Goal: Information Seeking & Learning: Learn about a topic

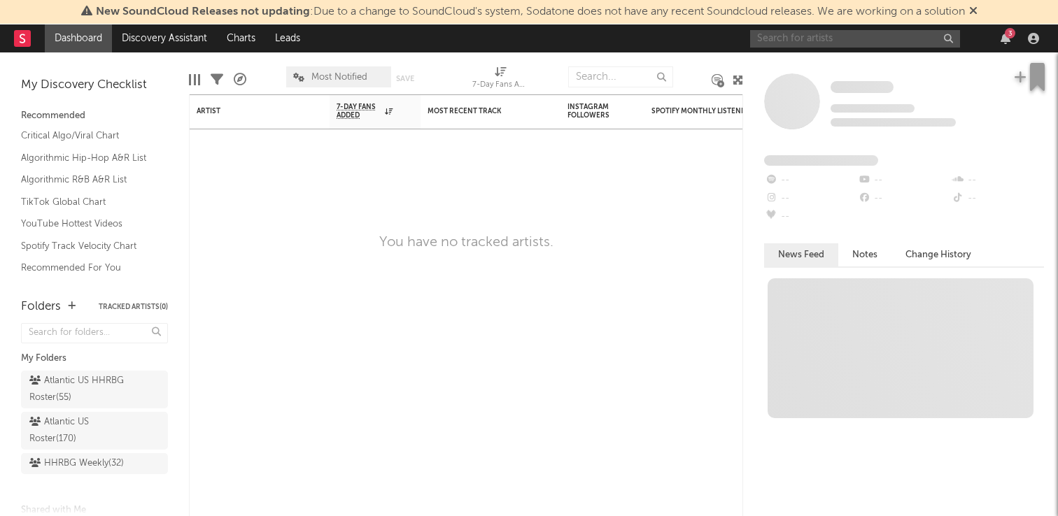
click at [894, 44] on input "text" at bounding box center [855, 38] width 210 height 17
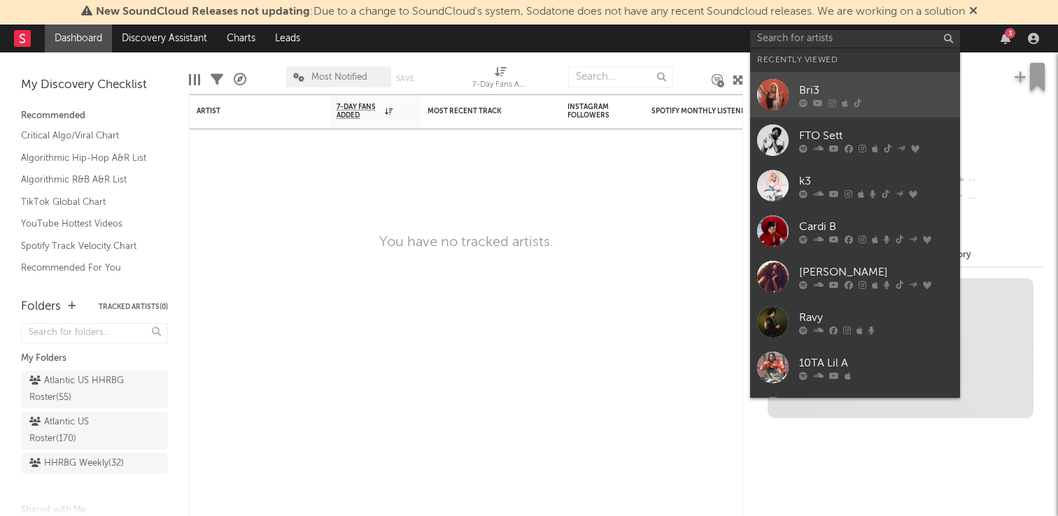
click at [871, 86] on div "Bri3" at bounding box center [876, 90] width 154 height 17
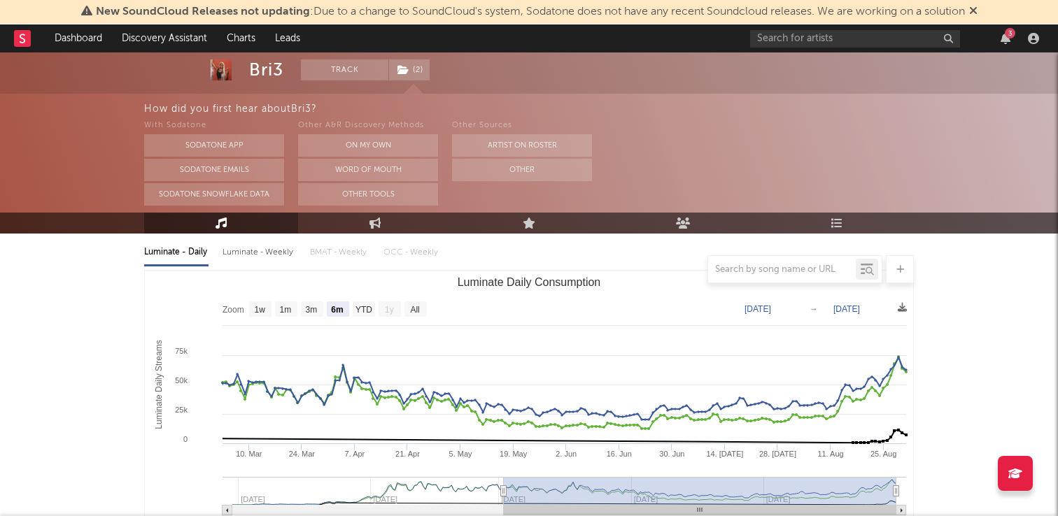
scroll to position [135, 0]
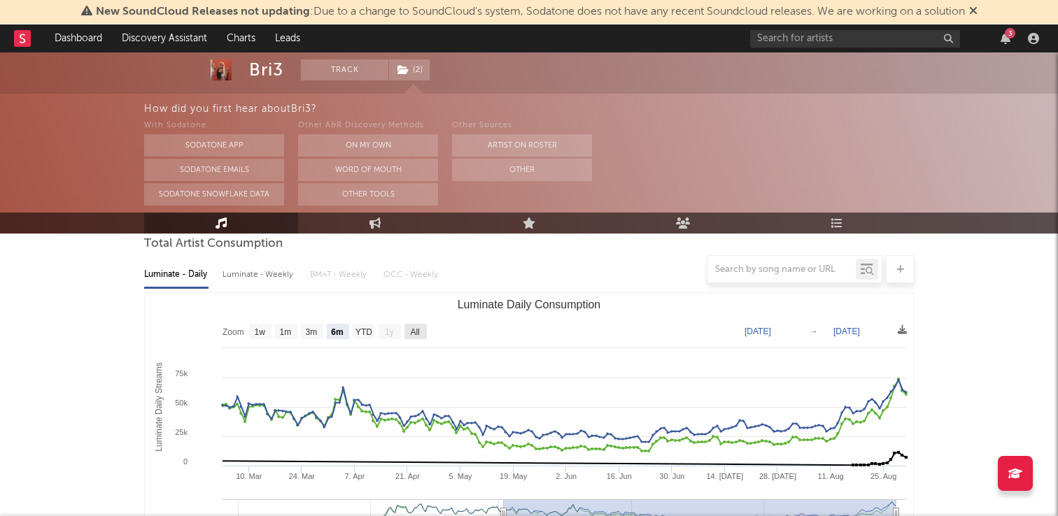
click at [419, 333] on text "All" at bounding box center [414, 332] width 9 height 10
select select "All"
type input "[DATE]"
